Goal: Navigation & Orientation: Find specific page/section

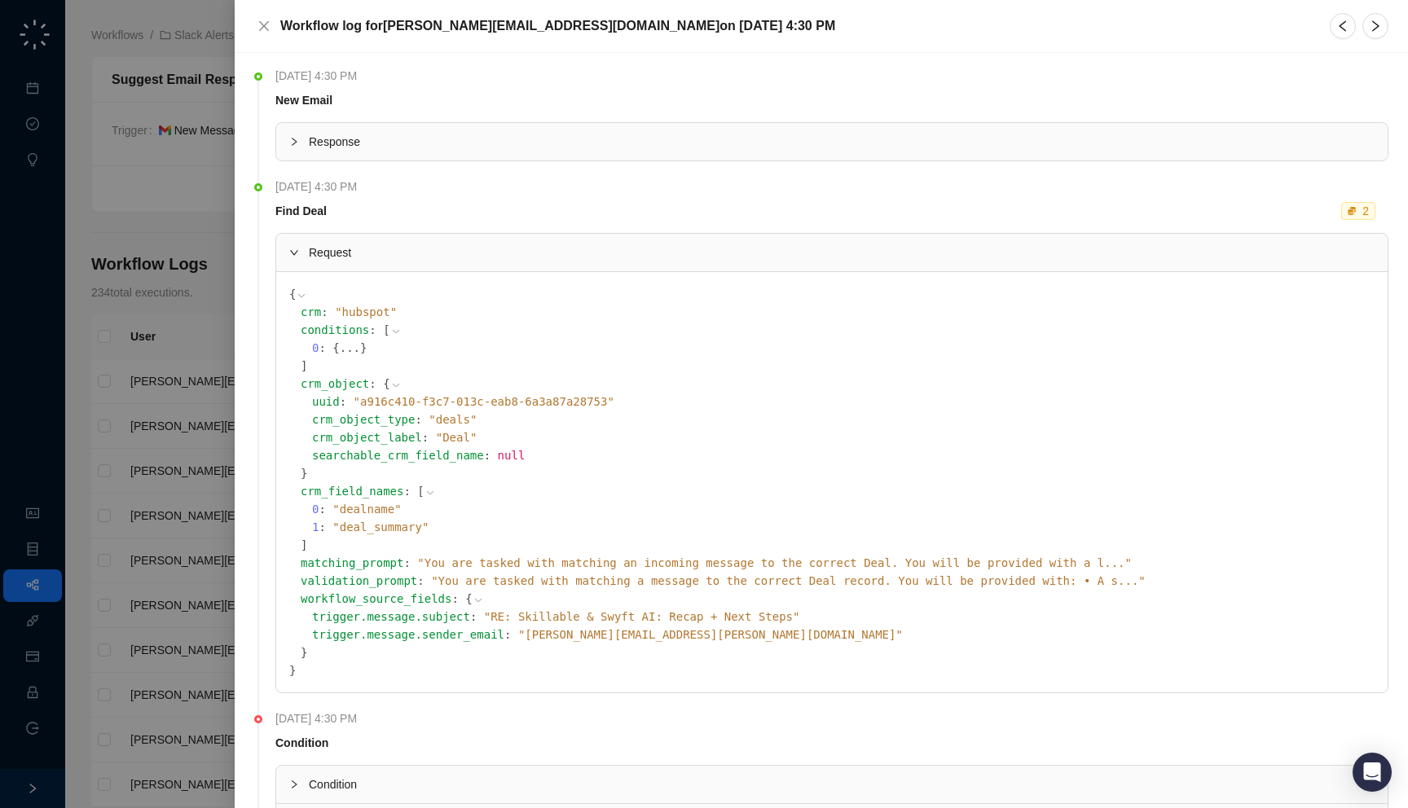
scroll to position [38, 0]
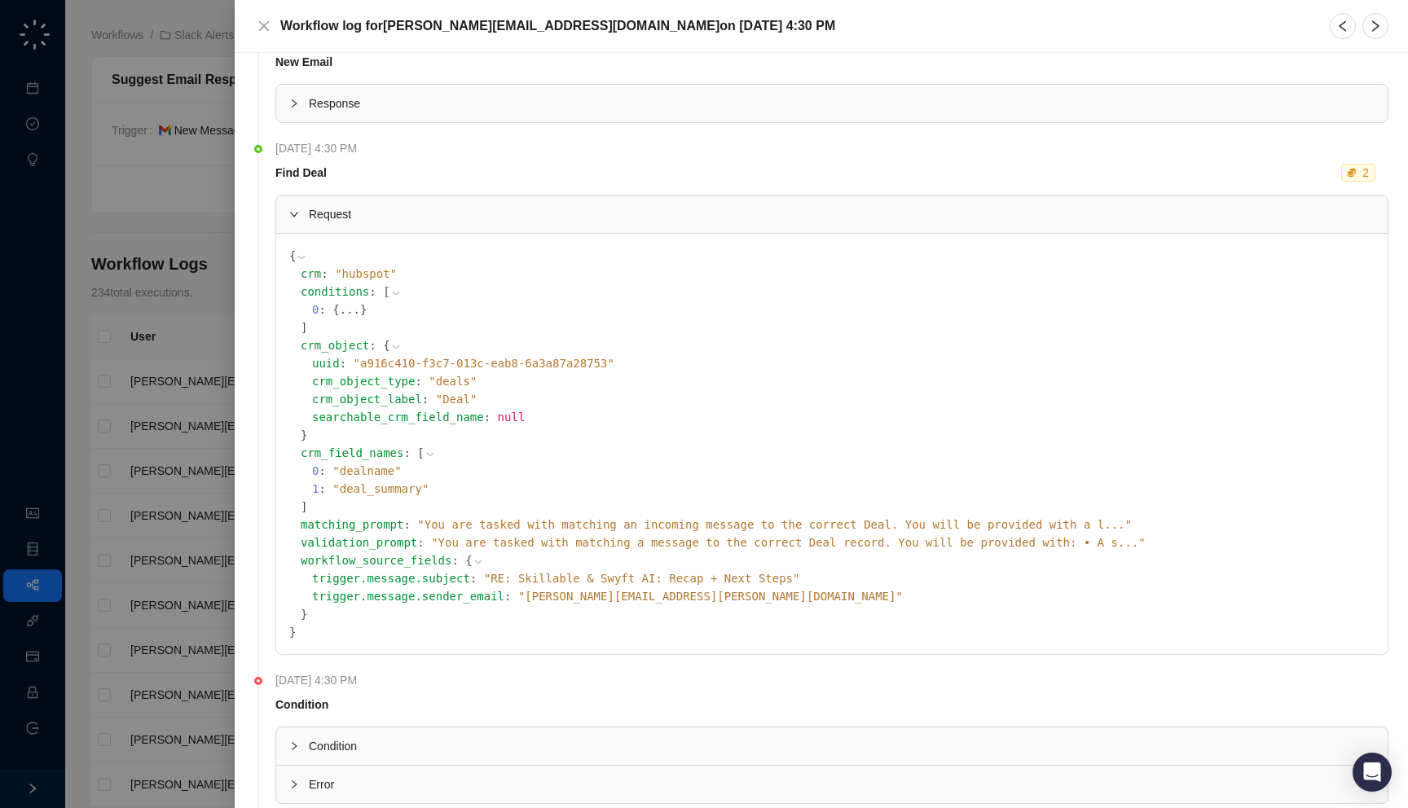
click at [156, 378] on div at bounding box center [704, 404] width 1408 height 808
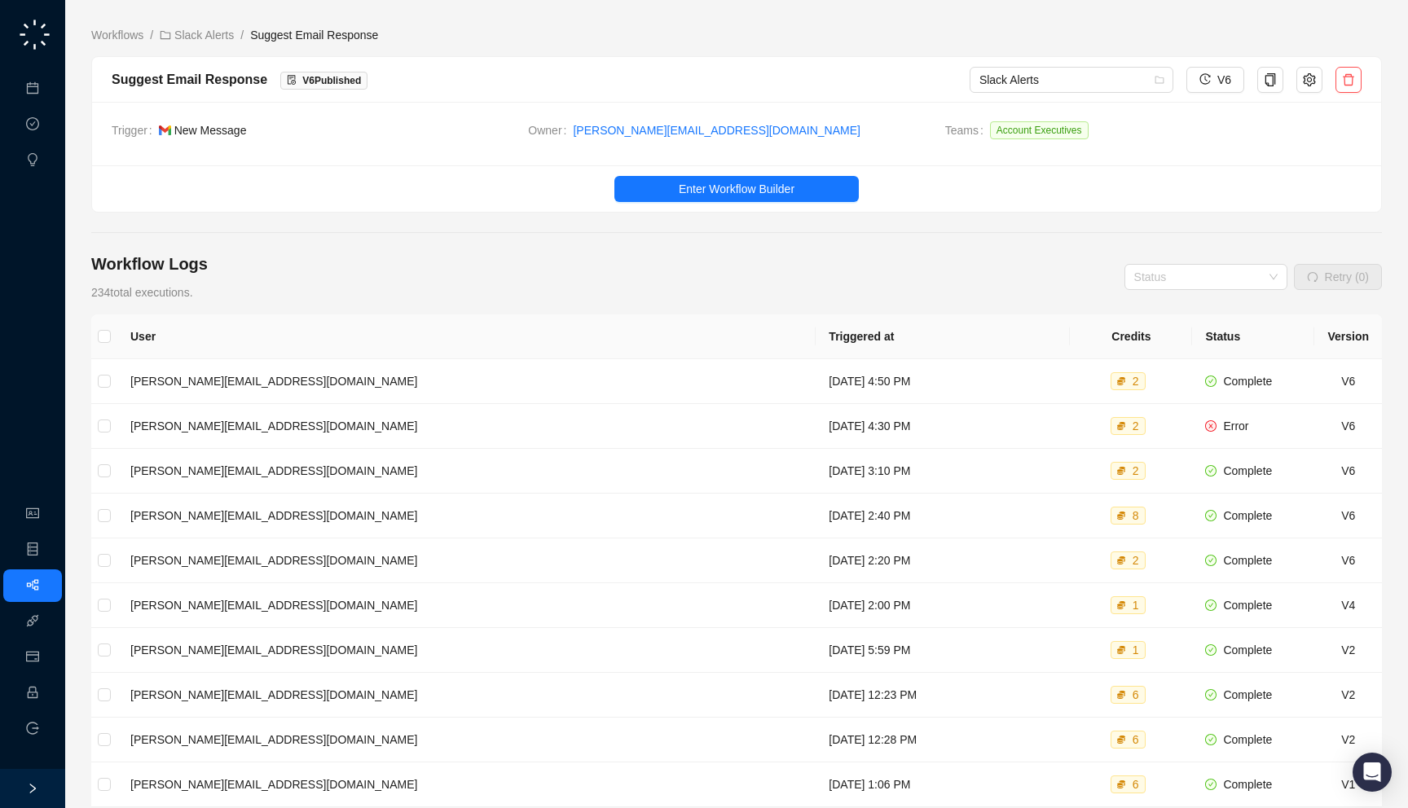
click at [368, 142] on td "Trigger New Message" at bounding box center [320, 133] width 416 height 24
click at [194, 32] on link "Slack Alerts" at bounding box center [196, 35] width 81 height 18
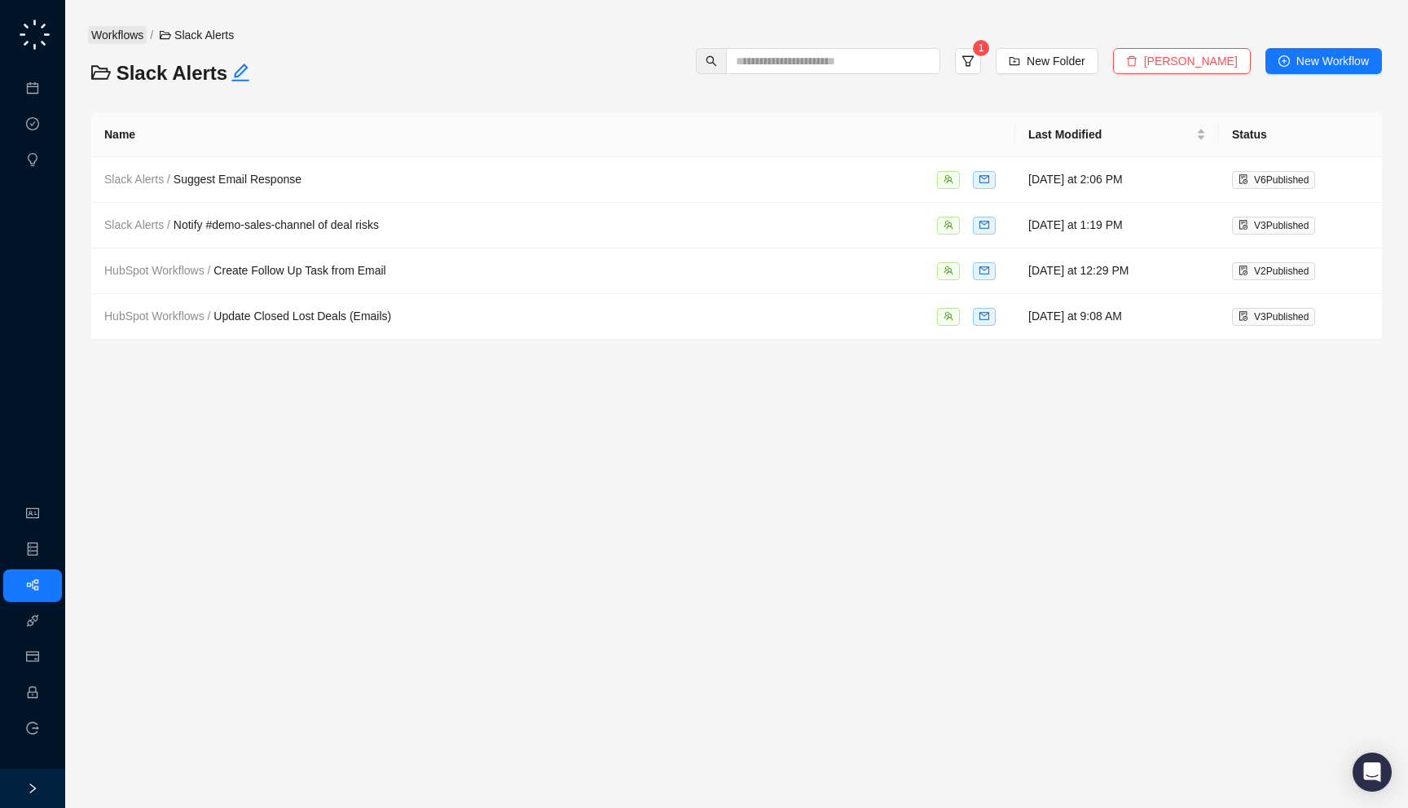
click at [137, 42] on link "Workflows" at bounding box center [117, 35] width 59 height 18
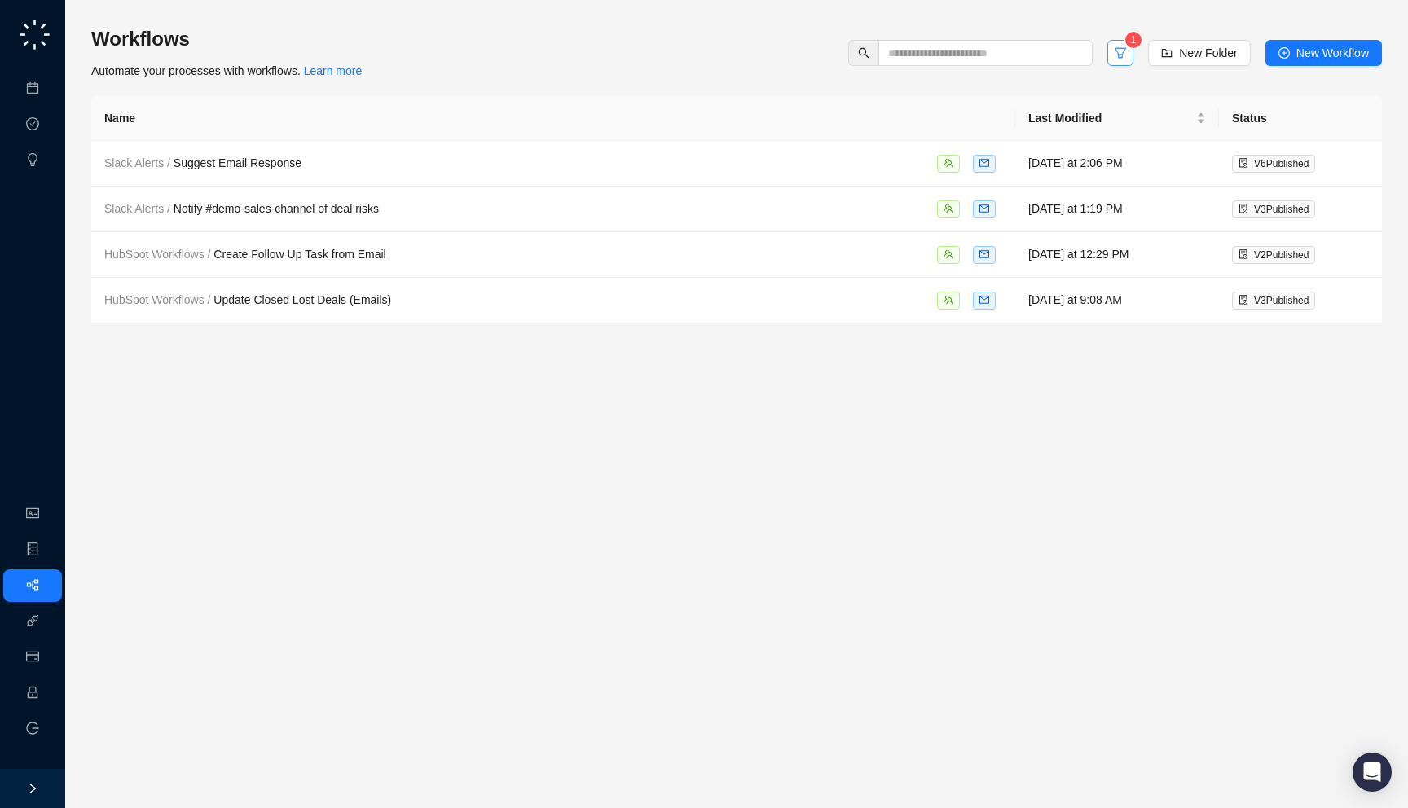
click at [1118, 63] on button "button" at bounding box center [1120, 53] width 26 height 26
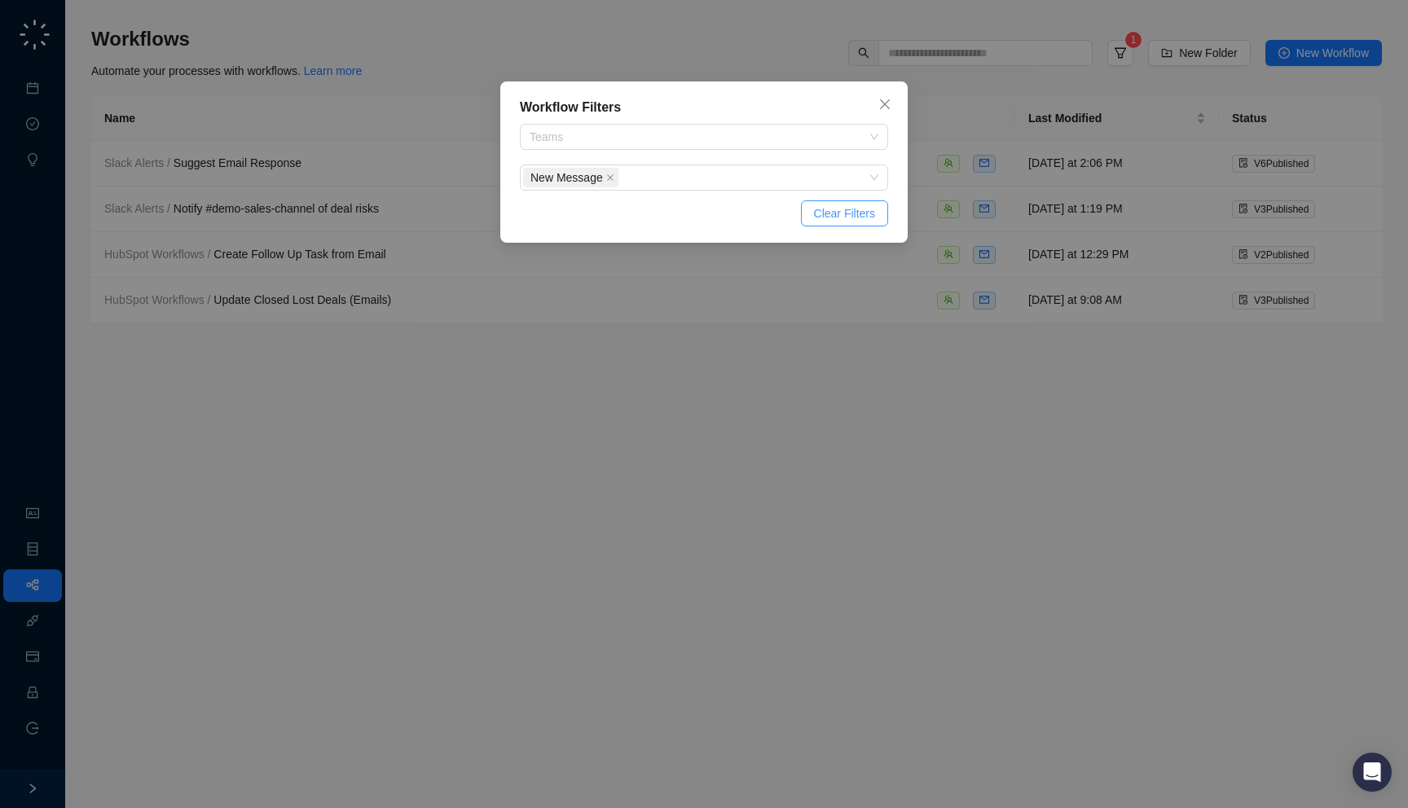
click at [850, 208] on span "Clear Filters" at bounding box center [844, 213] width 61 height 18
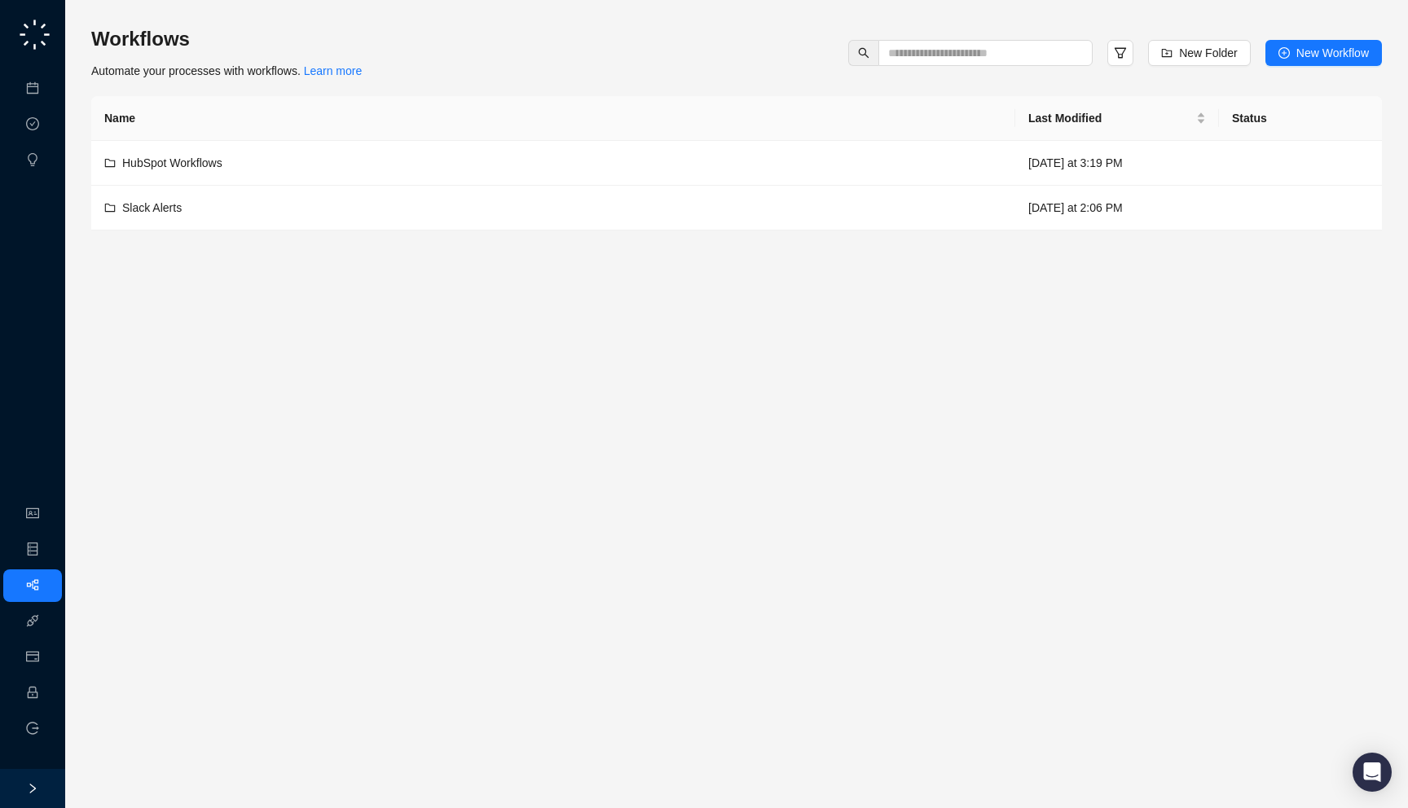
click at [481, 72] on div "Workflows Automate your processes with workflows. Learn more New Folder New Wor…" at bounding box center [736, 128] width 1290 height 204
